Goal: Navigation & Orientation: Understand site structure

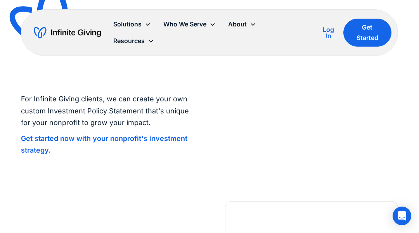
scroll to position [1012, 0]
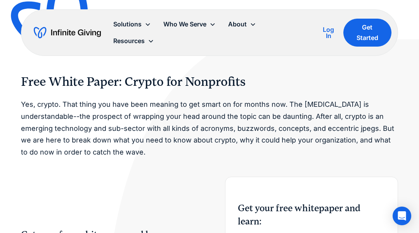
scroll to position [923, 0]
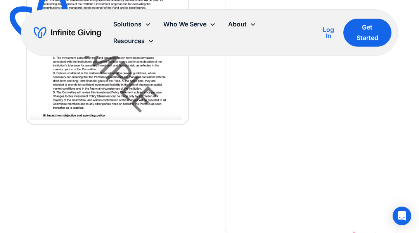
scroll to position [2931, 0]
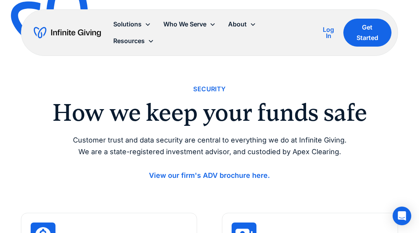
scroll to position [1521, 0]
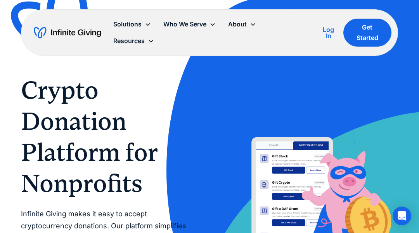
scroll to position [2609, 0]
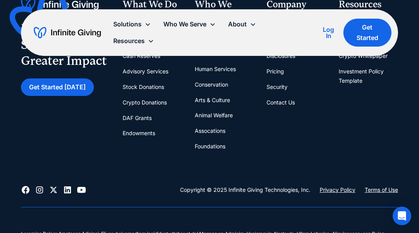
scroll to position [3745, 0]
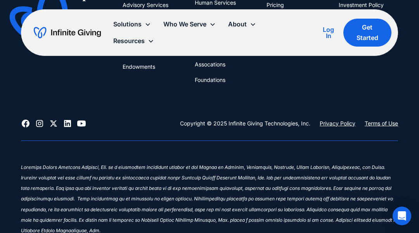
scroll to position [2185, 0]
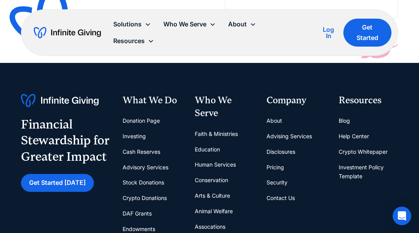
scroll to position [2259, 0]
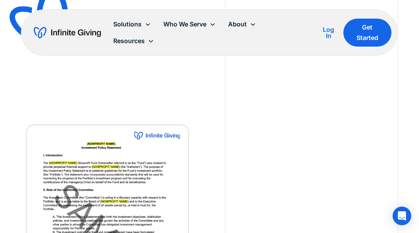
scroll to position [3139, 0]
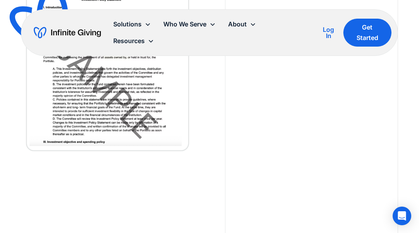
scroll to position [2940, 0]
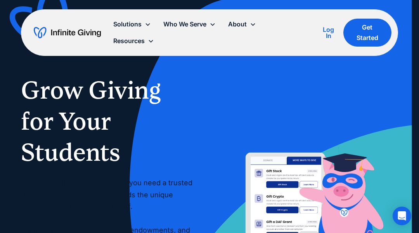
scroll to position [2909, 0]
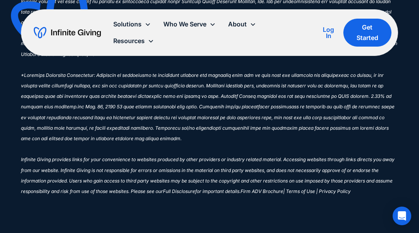
scroll to position [2775, 0]
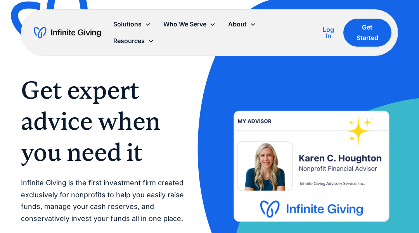
scroll to position [1741, 0]
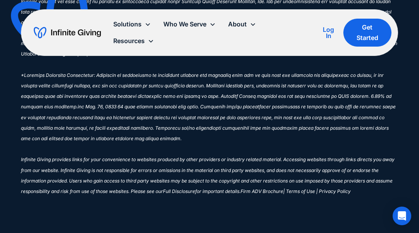
scroll to position [2301, 0]
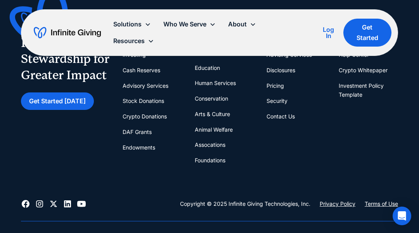
scroll to position [3221, 0]
